Goal: Transaction & Acquisition: Purchase product/service

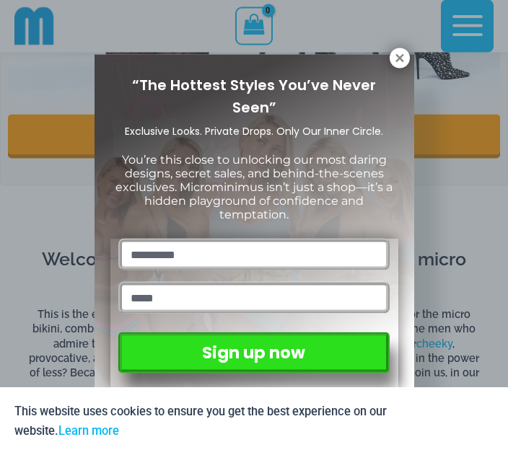
scroll to position [1091, 0]
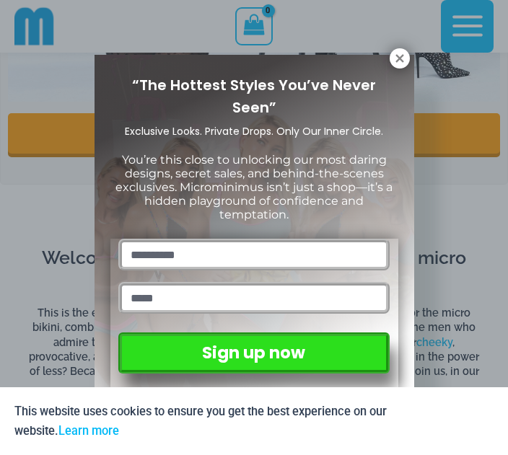
click at [402, 53] on icon at bounding box center [399, 58] width 13 height 13
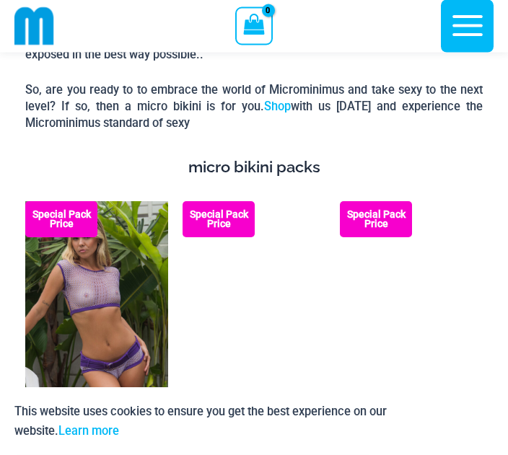
scroll to position [3033, 0]
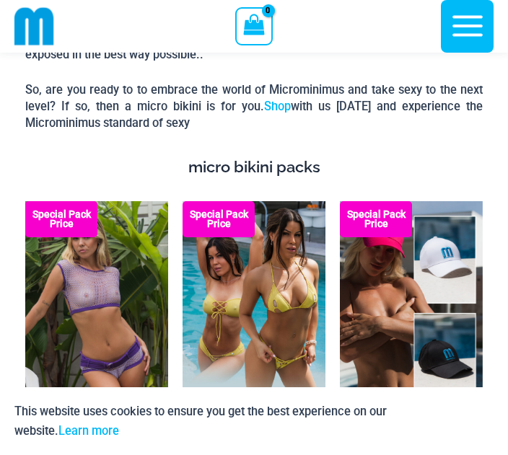
click at [25, 201] on img at bounding box center [25, 201] width 0 height 0
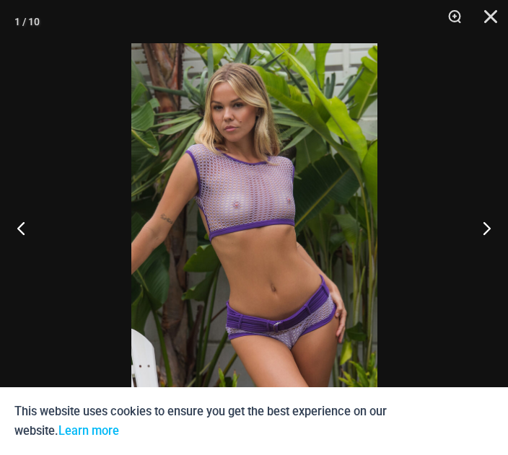
click at [387, 316] on div at bounding box center [254, 227] width 508 height 455
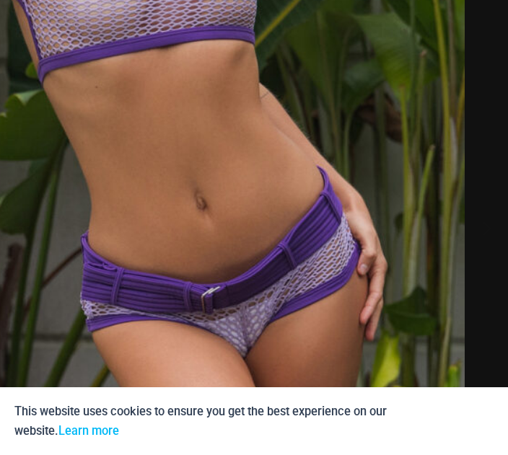
click at [354, 275] on img at bounding box center [153, 47] width 624 height 936
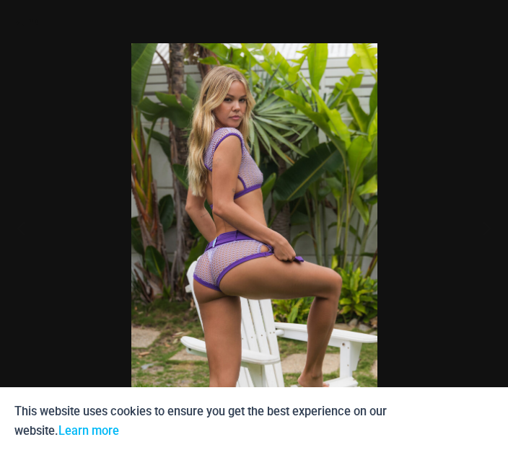
click at [292, 213] on div at bounding box center [254, 227] width 508 height 455
